Goal: Obtain resource: Download file/media

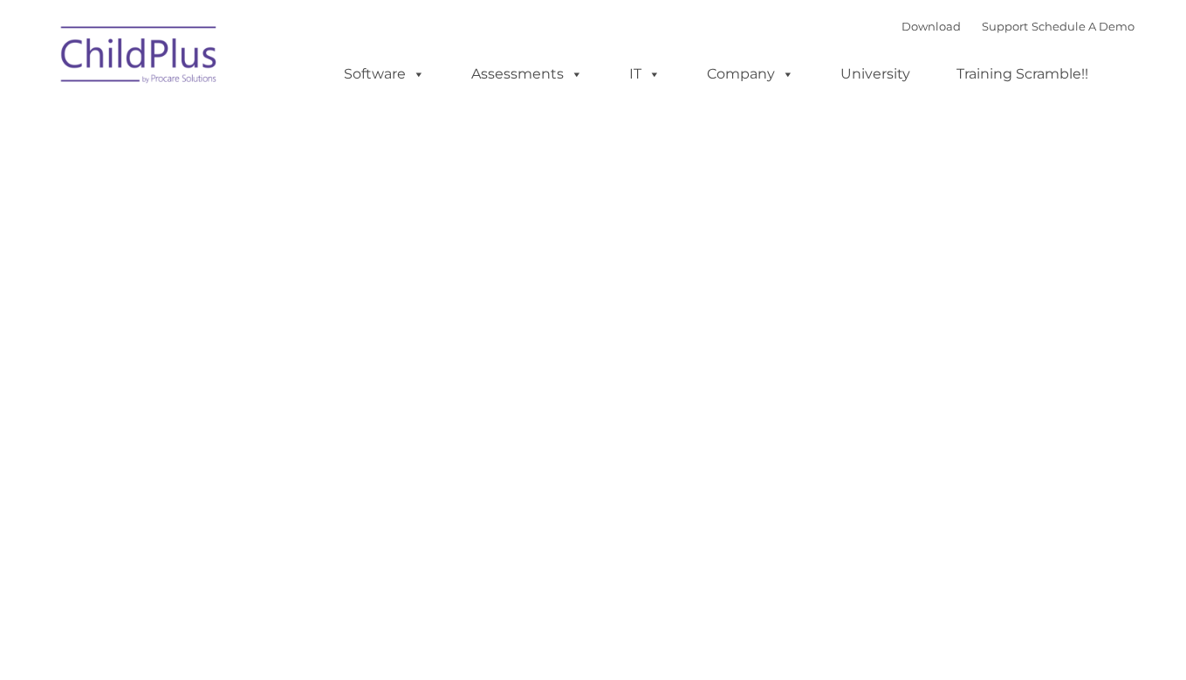
type input ""
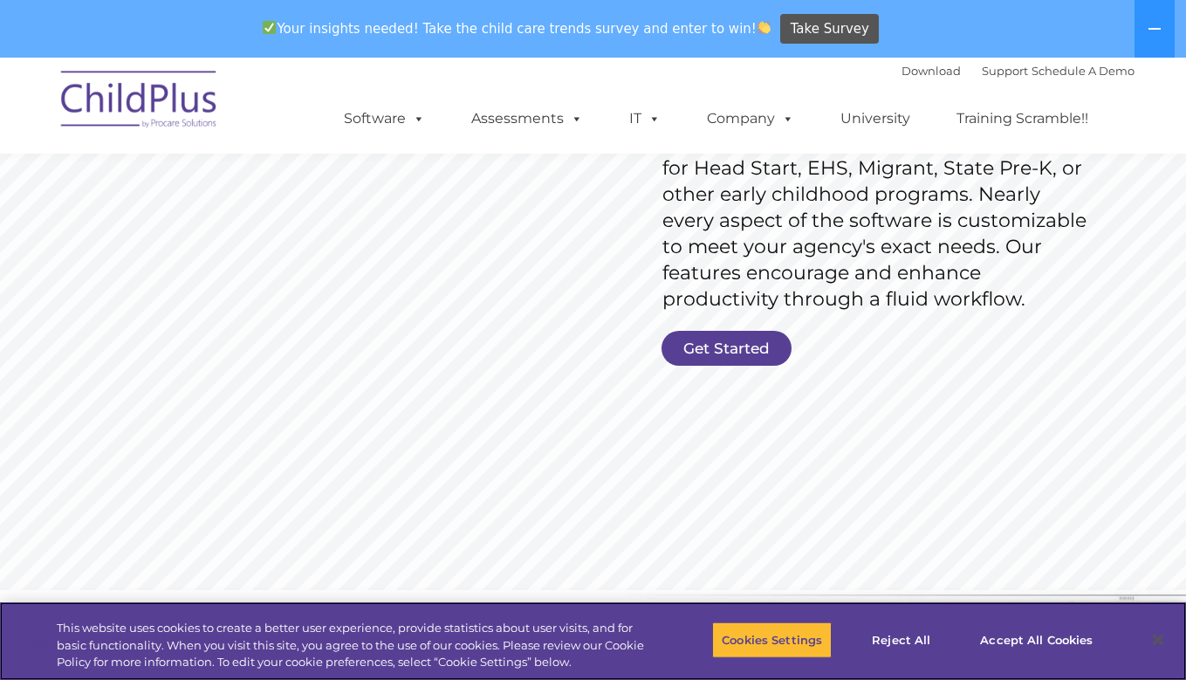
scroll to position [349, 0]
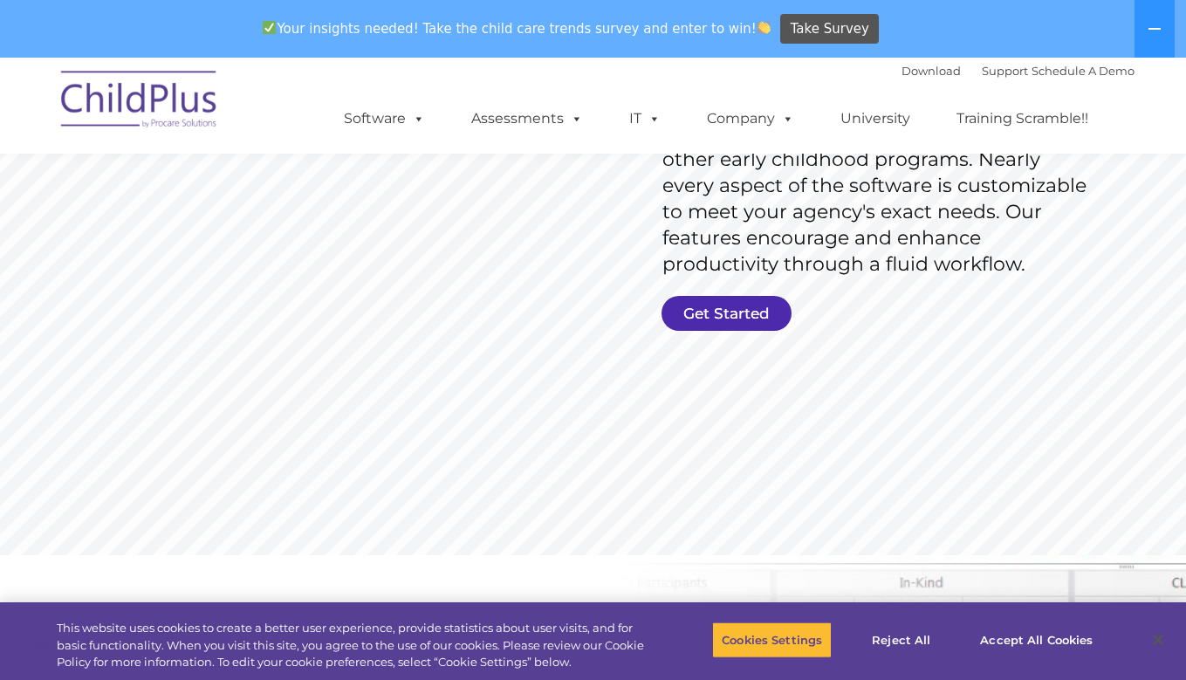
click at [693, 300] on link "Get Started" at bounding box center [726, 313] width 130 height 35
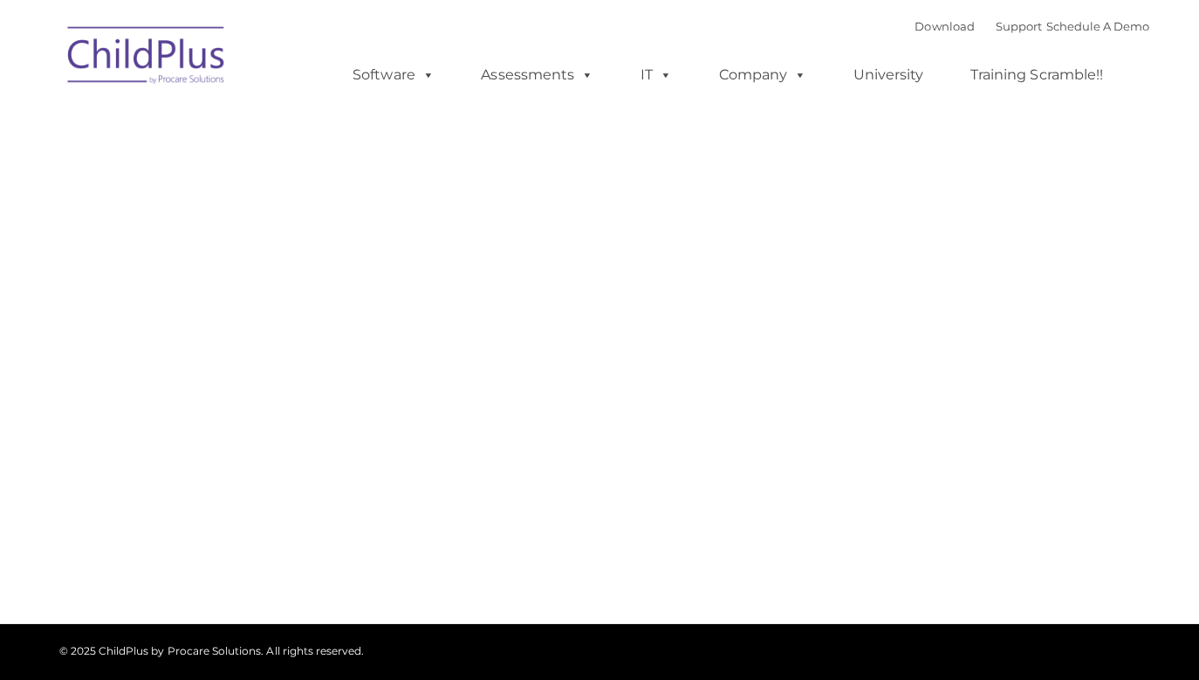
type input ""
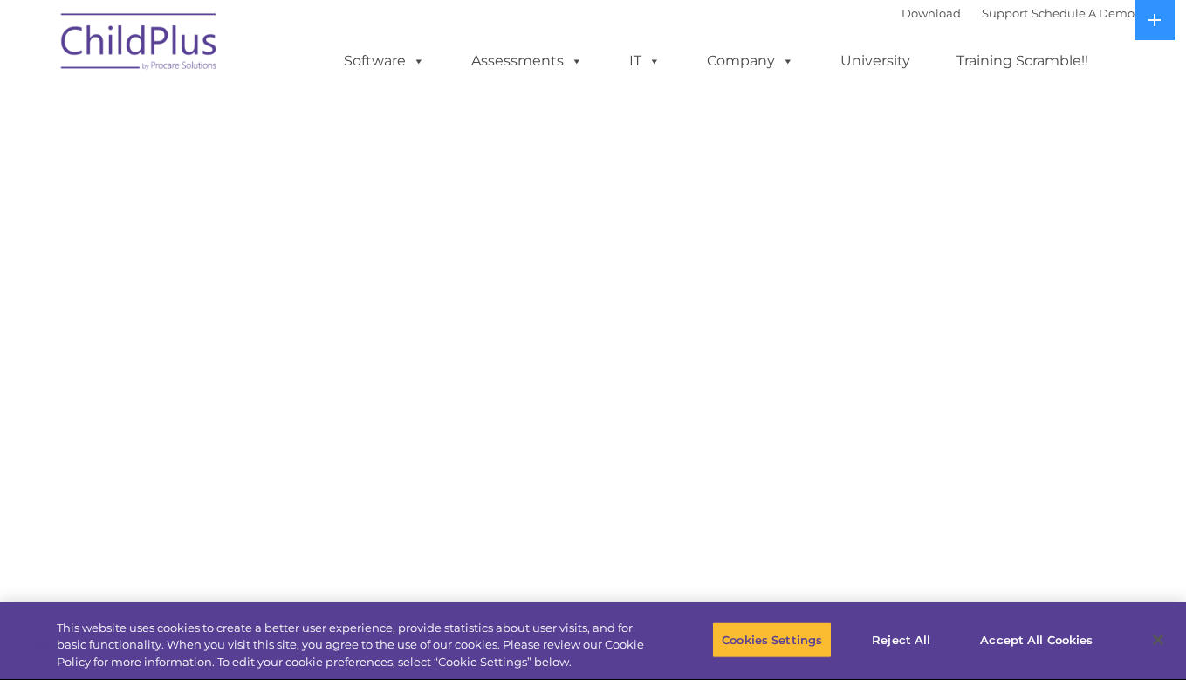
select select "MEDIUM"
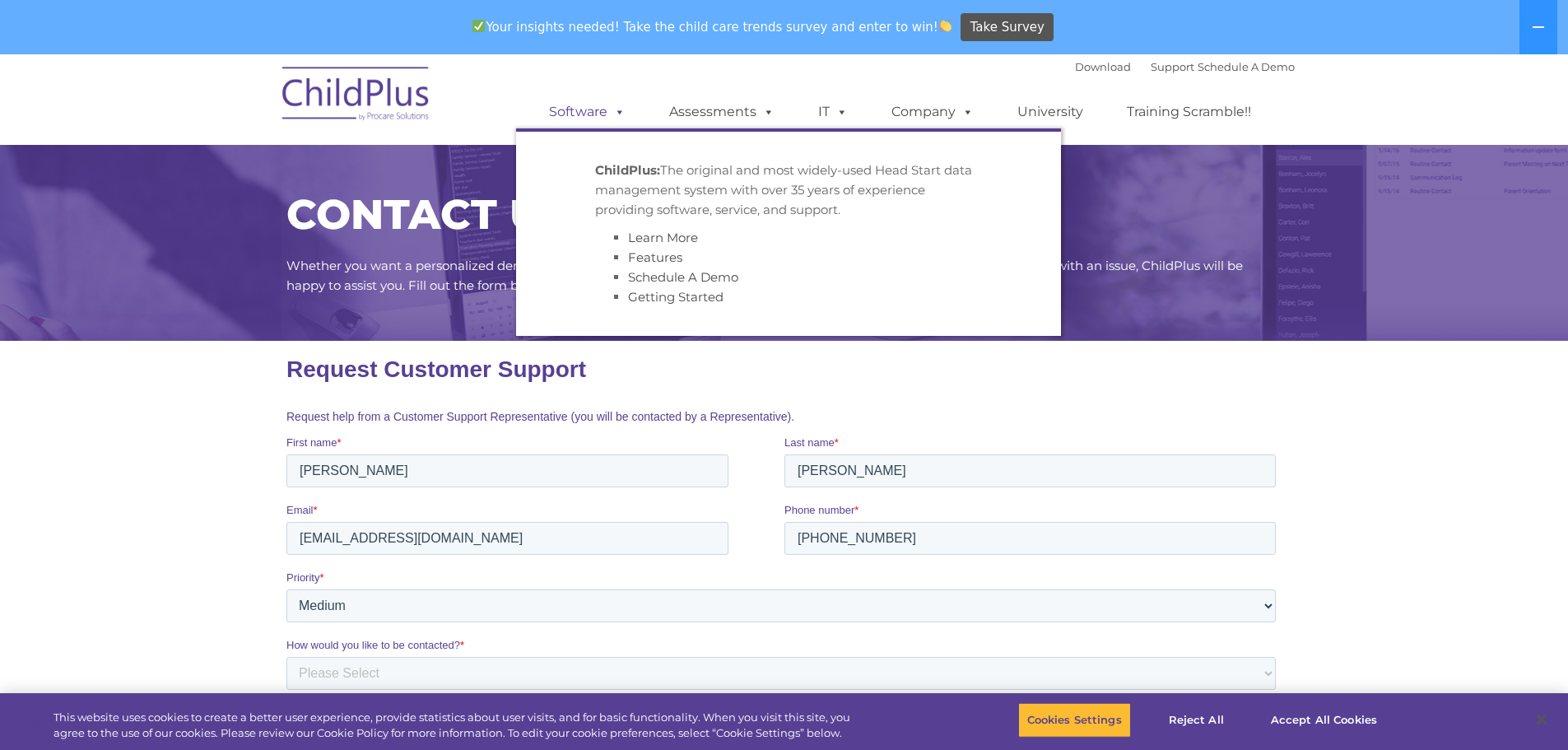
click at [602, 111] on link "Software" at bounding box center [587, 111] width 109 height 33
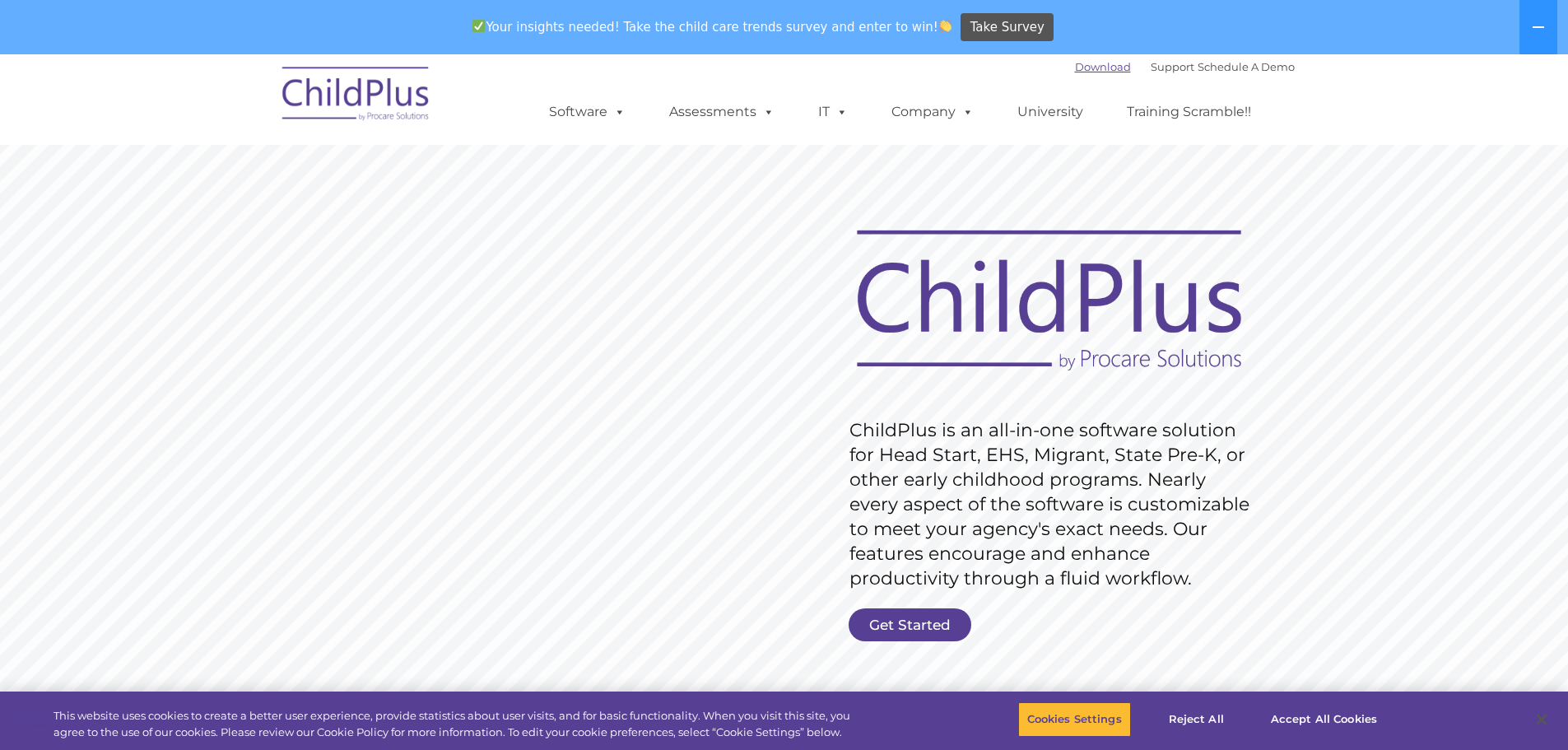
click at [1075, 66] on link "Download" at bounding box center [1102, 67] width 56 height 13
